Goal: Task Accomplishment & Management: Manage account settings

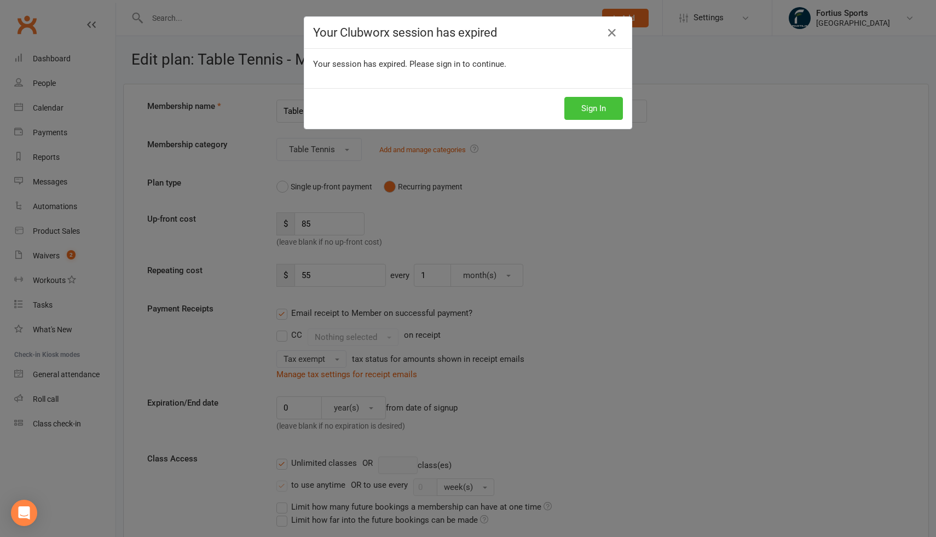
click at [597, 113] on button "Sign In" at bounding box center [594, 108] width 59 height 23
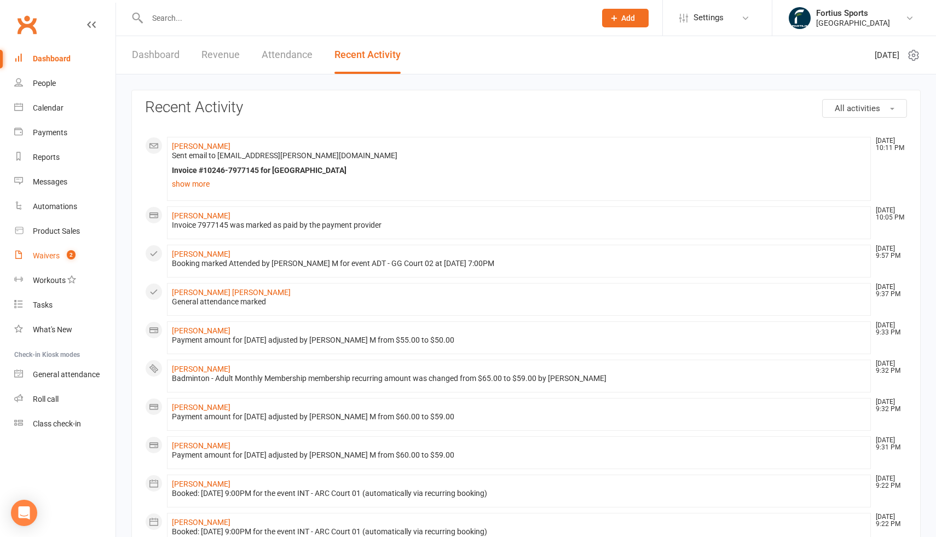
click at [52, 256] on div "Waivers" at bounding box center [46, 255] width 27 height 9
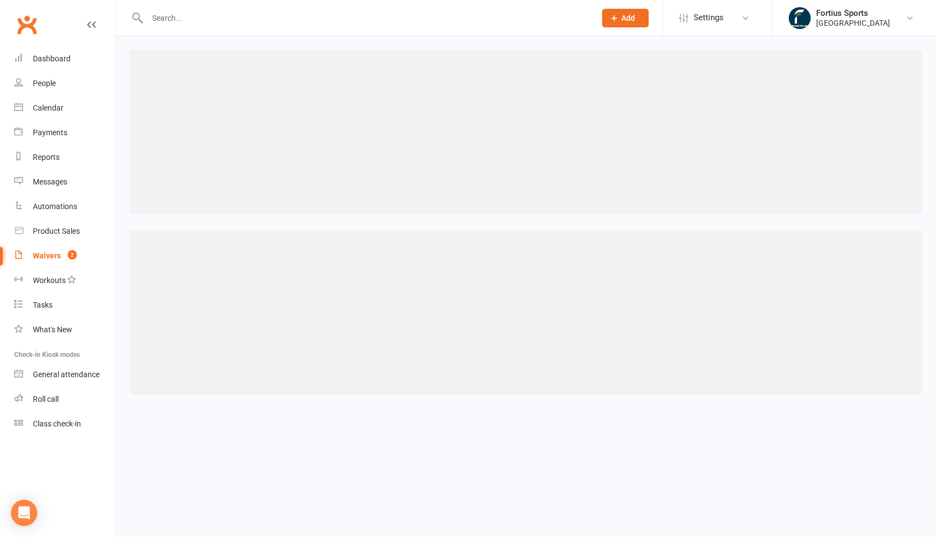
select select "100"
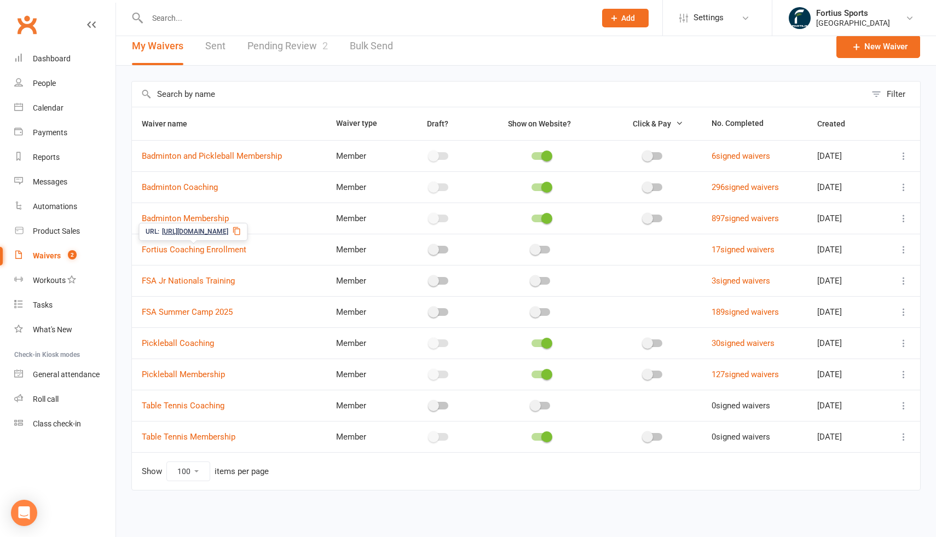
scroll to position [7, 0]
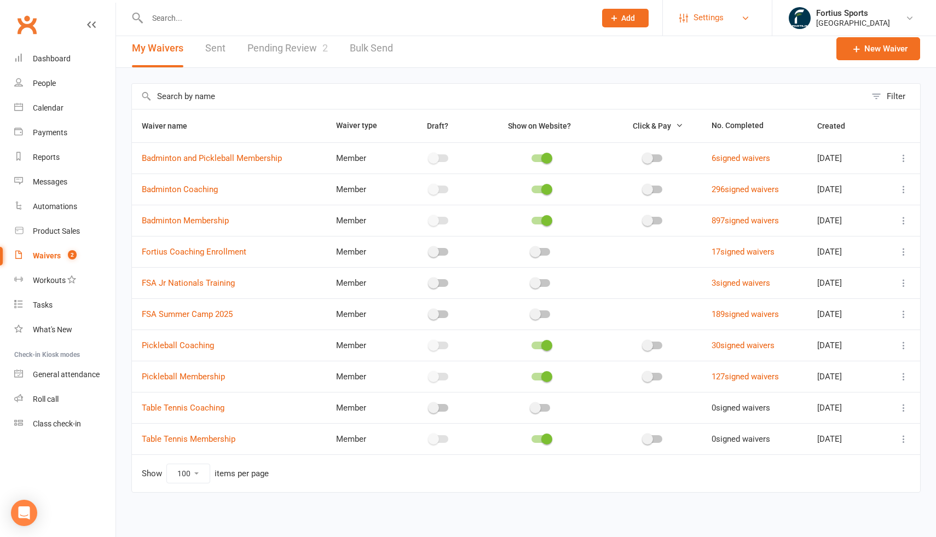
click at [740, 18] on link "Settings" at bounding box center [718, 17] width 76 height 25
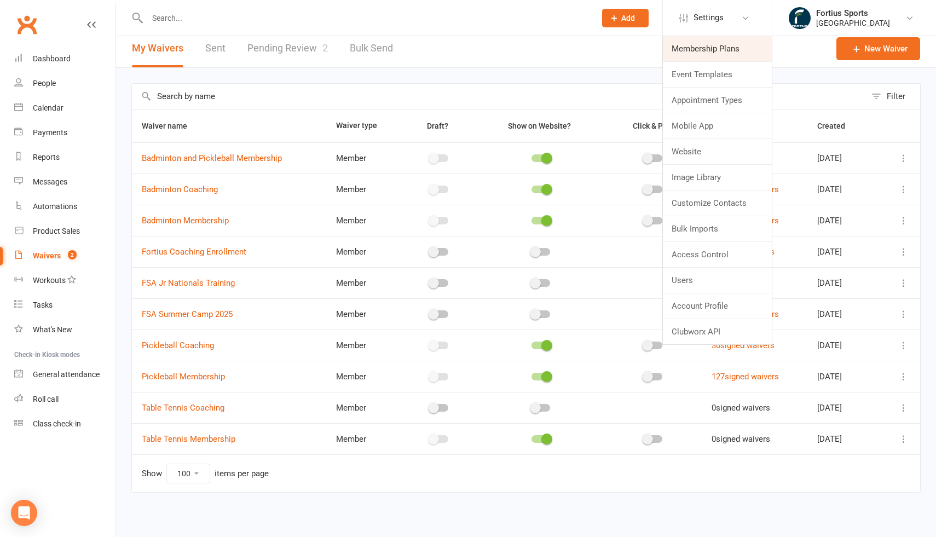
click at [714, 51] on link "Membership Plans" at bounding box center [717, 48] width 109 height 25
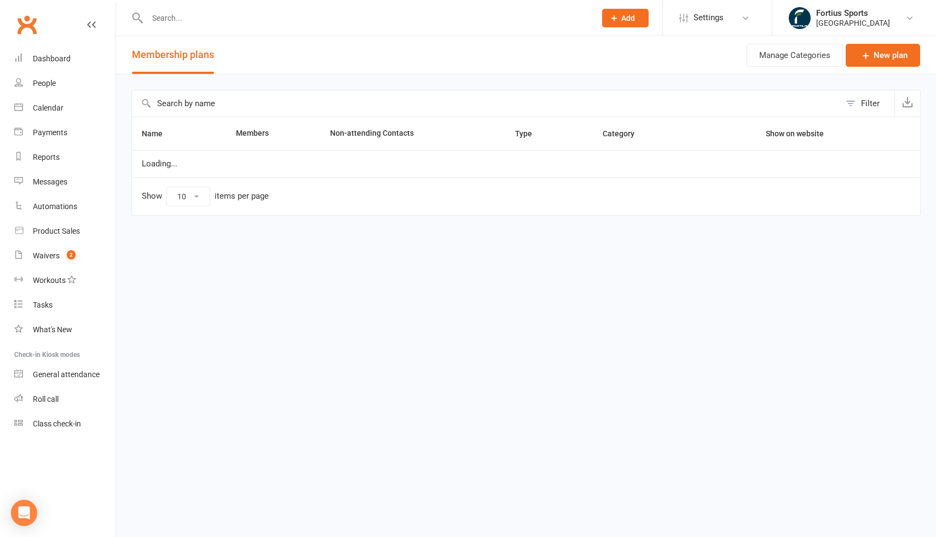
select select "100"
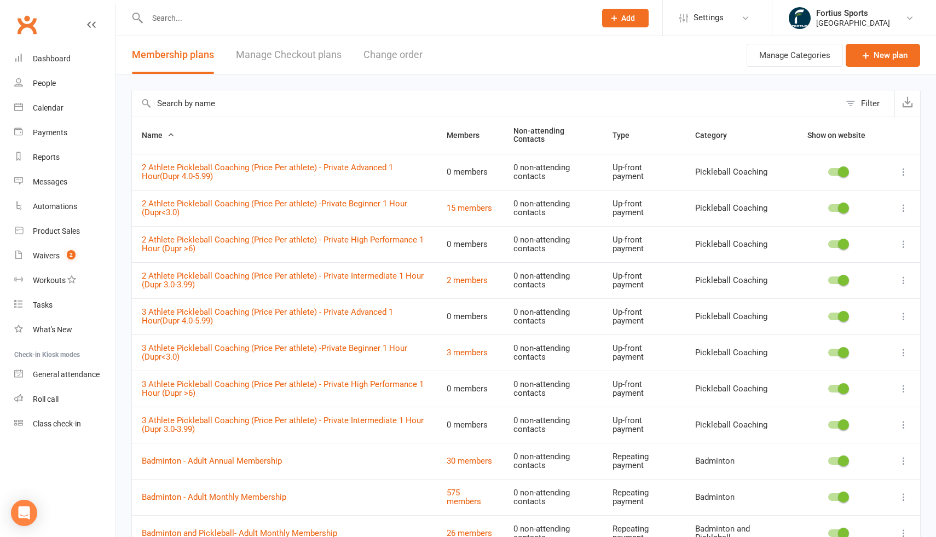
click at [193, 105] on input "text" at bounding box center [486, 103] width 709 height 26
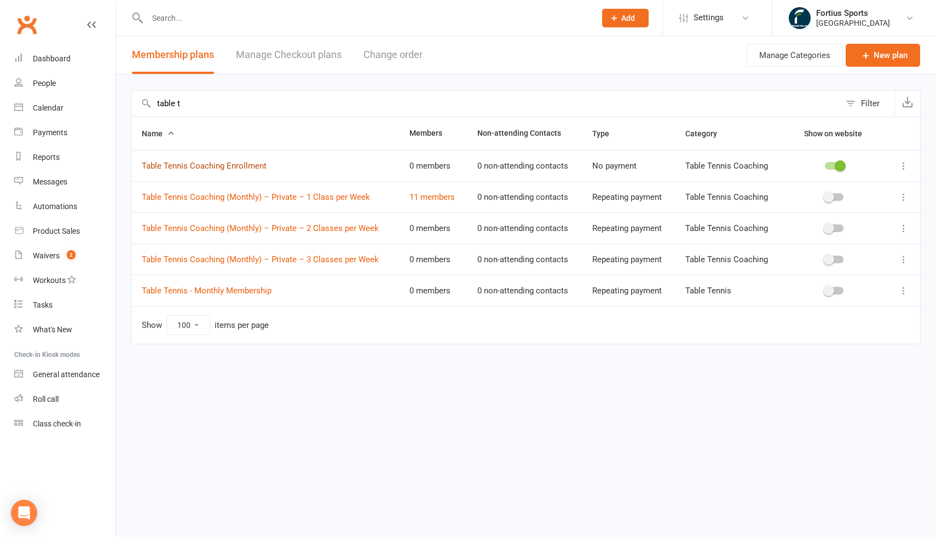
type input "table t"
click at [254, 164] on link "Table Tennis Coaching Enrollment" at bounding box center [204, 166] width 125 height 10
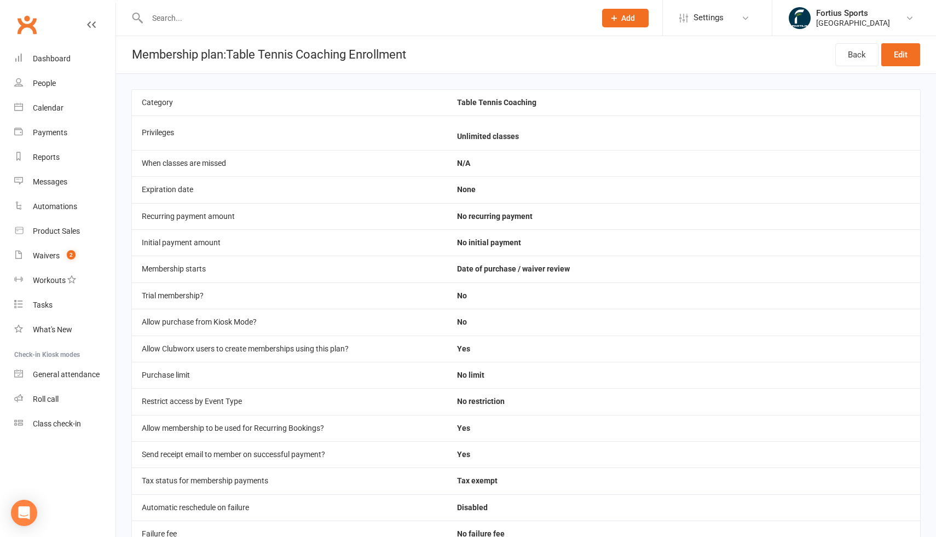
scroll to position [77, 0]
select select "100"
